Goal: Transaction & Acquisition: Purchase product/service

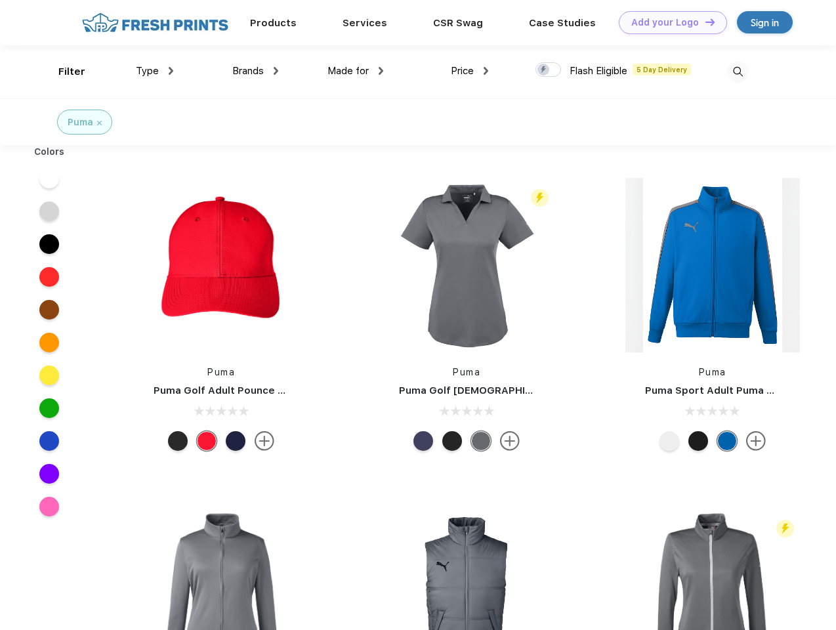
scroll to position [1, 0]
click at [668, 22] on link "Add your Logo Design Tool" at bounding box center [673, 22] width 108 height 23
click at [0, 0] on div "Design Tool" at bounding box center [0, 0] width 0 height 0
click at [704, 22] on link "Add your Logo Design Tool" at bounding box center [673, 22] width 108 height 23
click at [63, 72] on div "Filter" at bounding box center [71, 71] width 27 height 15
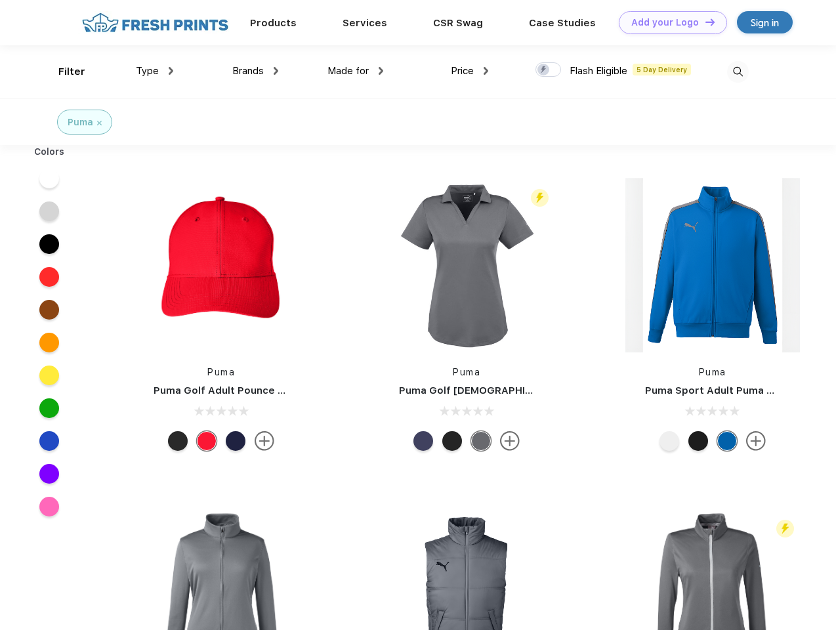
click at [155, 71] on span "Type" at bounding box center [147, 71] width 23 height 12
click at [255, 71] on span "Brands" at bounding box center [247, 71] width 31 height 12
click at [356, 71] on span "Made for" at bounding box center [347, 71] width 41 height 12
click at [470, 71] on span "Price" at bounding box center [462, 71] width 23 height 12
click at [548, 70] on div at bounding box center [548, 69] width 26 height 14
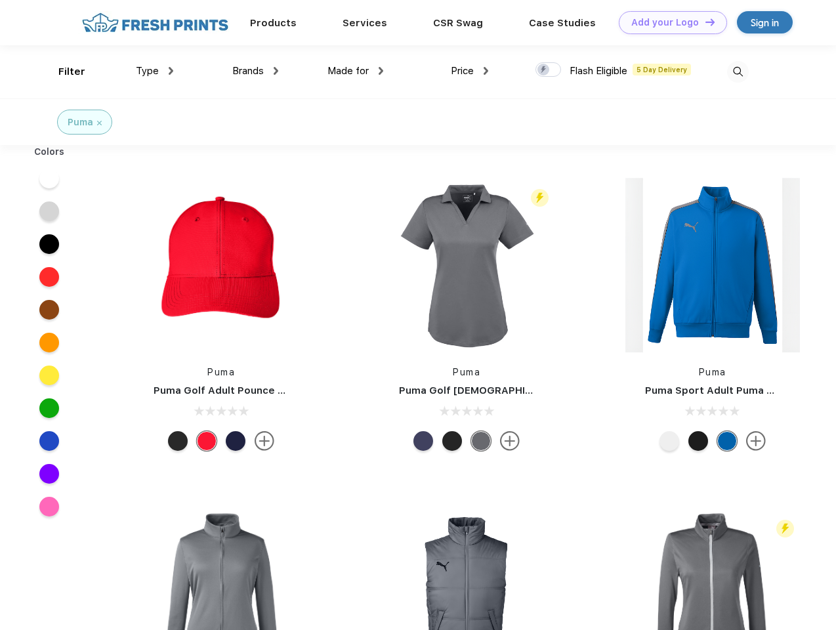
click at [544, 70] on input "checkbox" at bounding box center [539, 66] width 9 height 9
click at [737, 72] on img at bounding box center [738, 72] width 22 height 22
